Goal: Navigation & Orientation: Go to known website

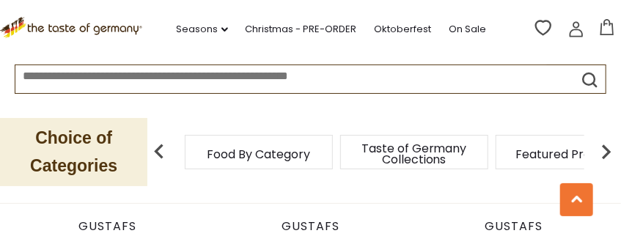
scroll to position [1017, 0]
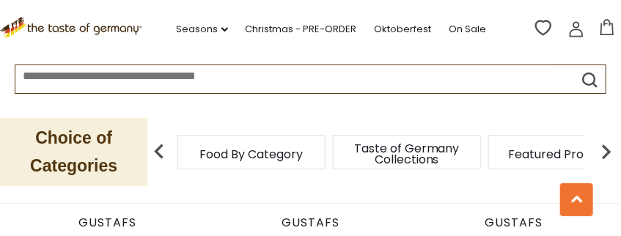
click at [416, 150] on span "Taste of Germany Collections" at bounding box center [406, 154] width 117 height 22
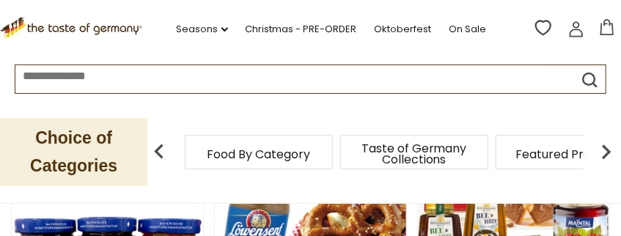
scroll to position [203, 0]
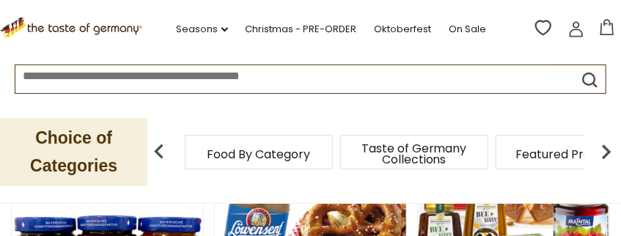
click at [606, 147] on img at bounding box center [605, 151] width 29 height 29
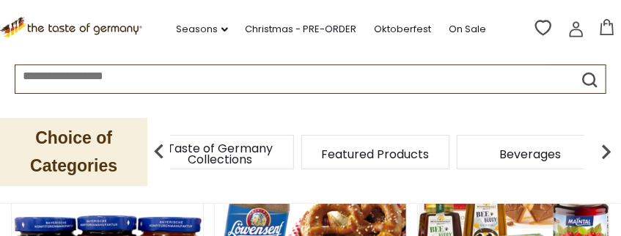
click at [606, 147] on img at bounding box center [605, 151] width 29 height 29
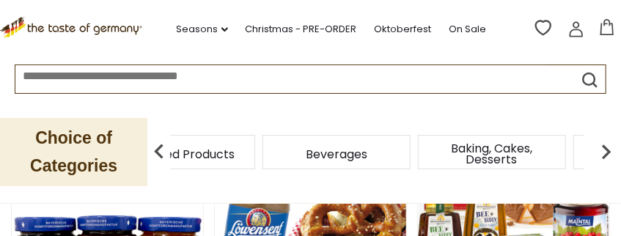
click at [606, 147] on img at bounding box center [605, 151] width 29 height 29
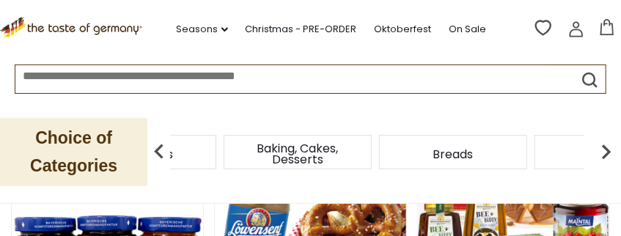
click at [606, 147] on img at bounding box center [605, 151] width 29 height 29
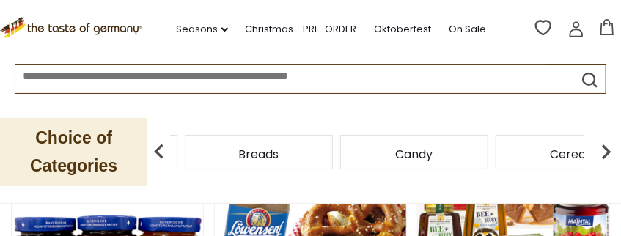
click at [606, 147] on img at bounding box center [605, 151] width 29 height 29
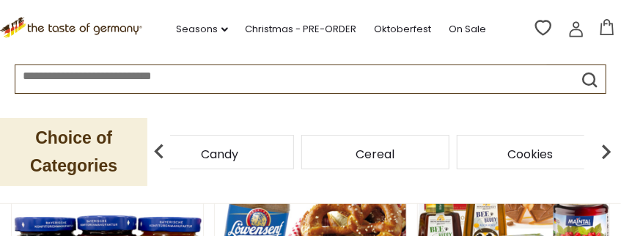
click at [606, 147] on img at bounding box center [605, 151] width 29 height 29
